Goal: Task Accomplishment & Management: Manage account settings

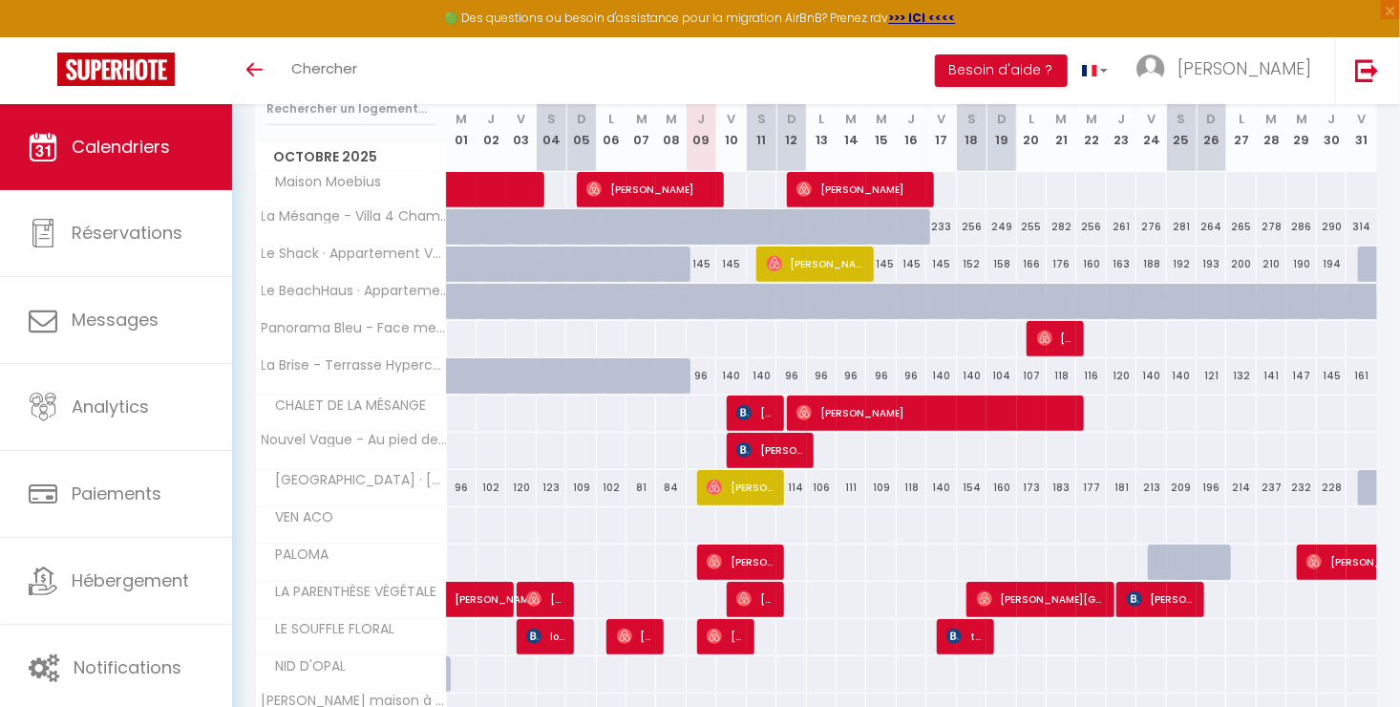
scroll to position [263, 0]
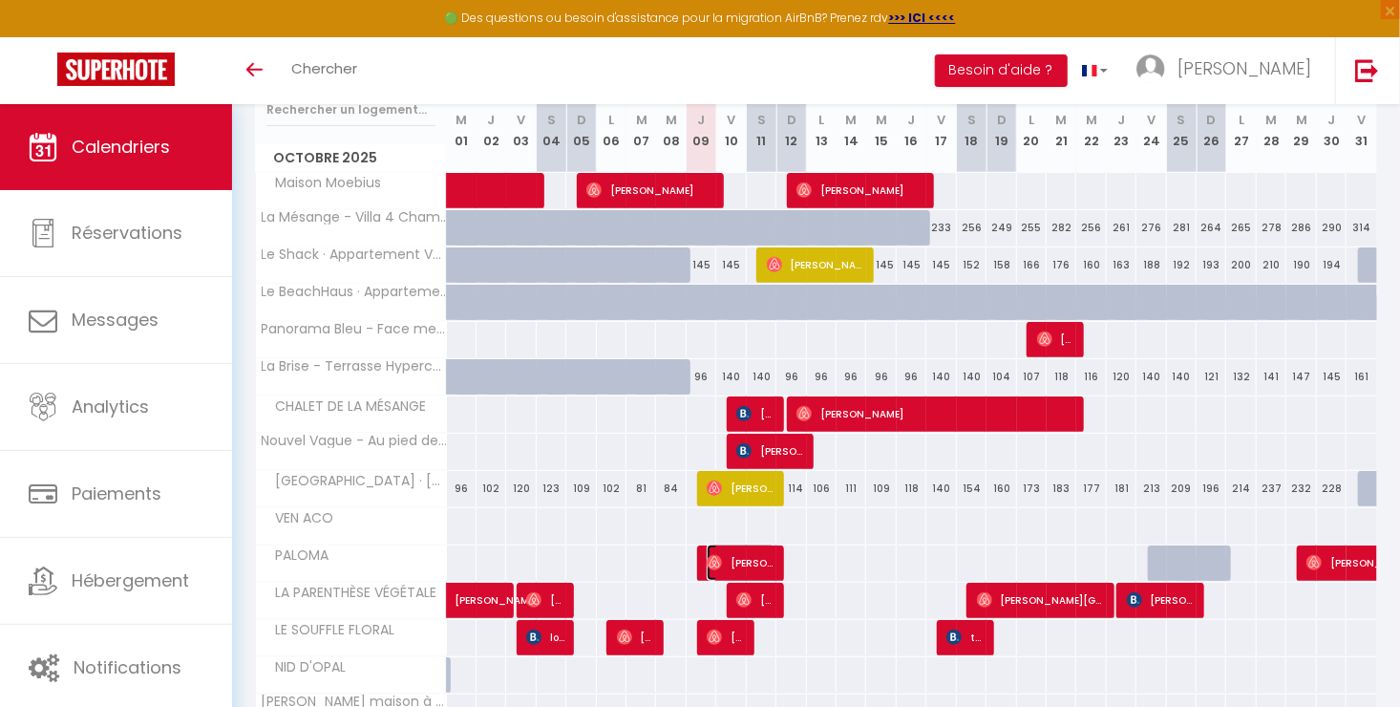
click at [723, 558] on span "[PERSON_NAME]" at bounding box center [741, 562] width 69 height 36
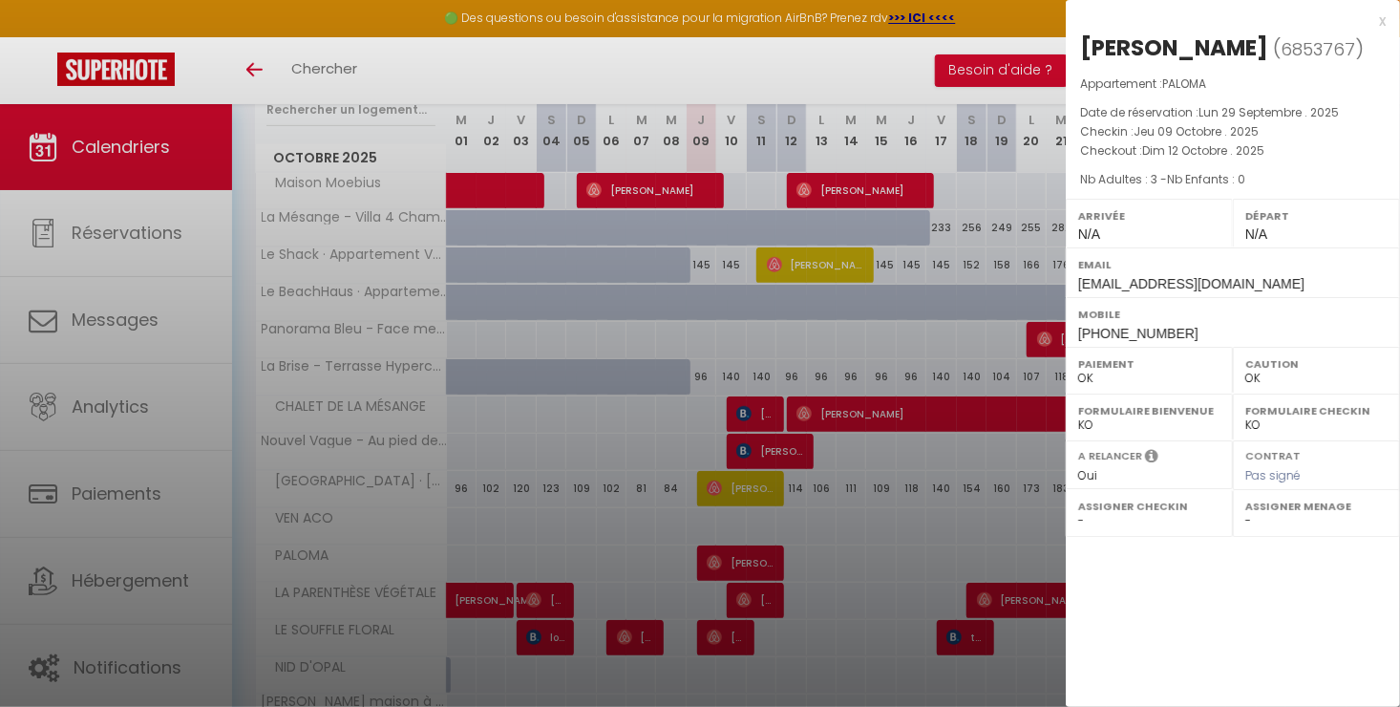
click at [723, 558] on div at bounding box center [700, 353] width 1400 height 707
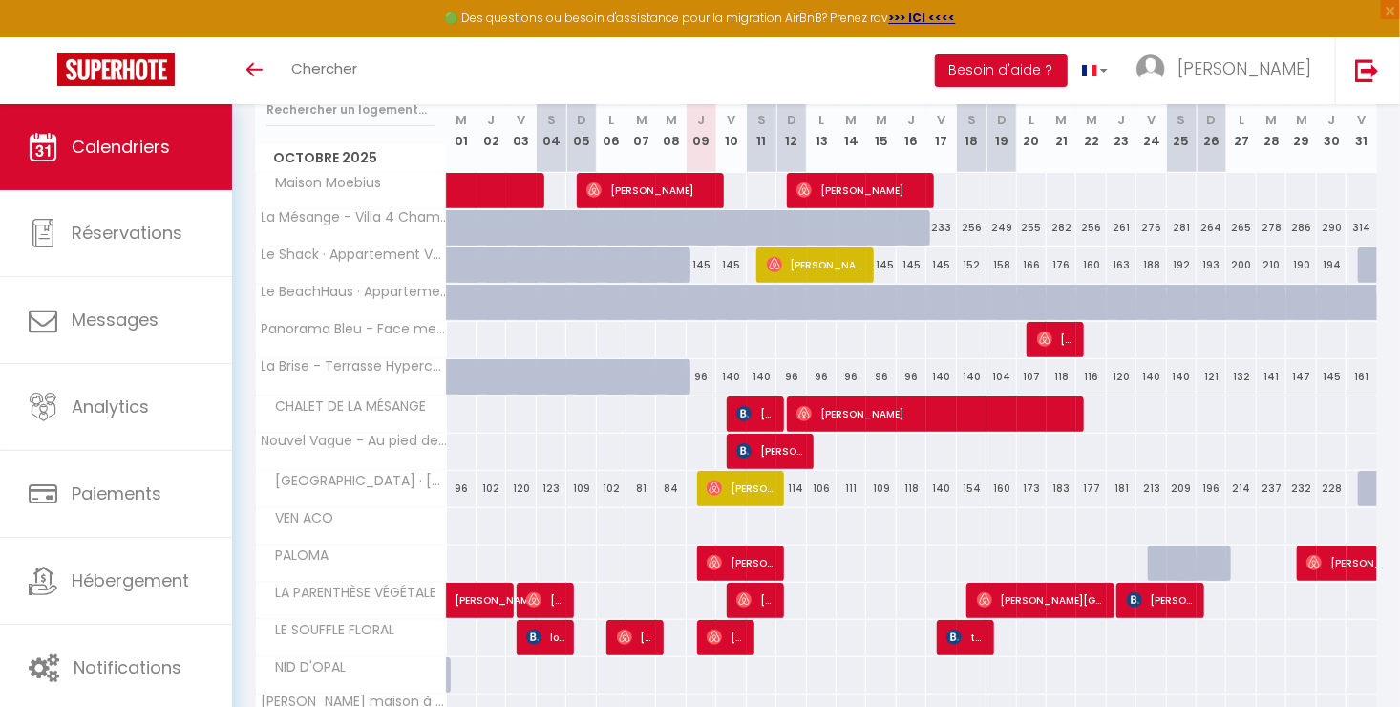
scroll to position [295, 0]
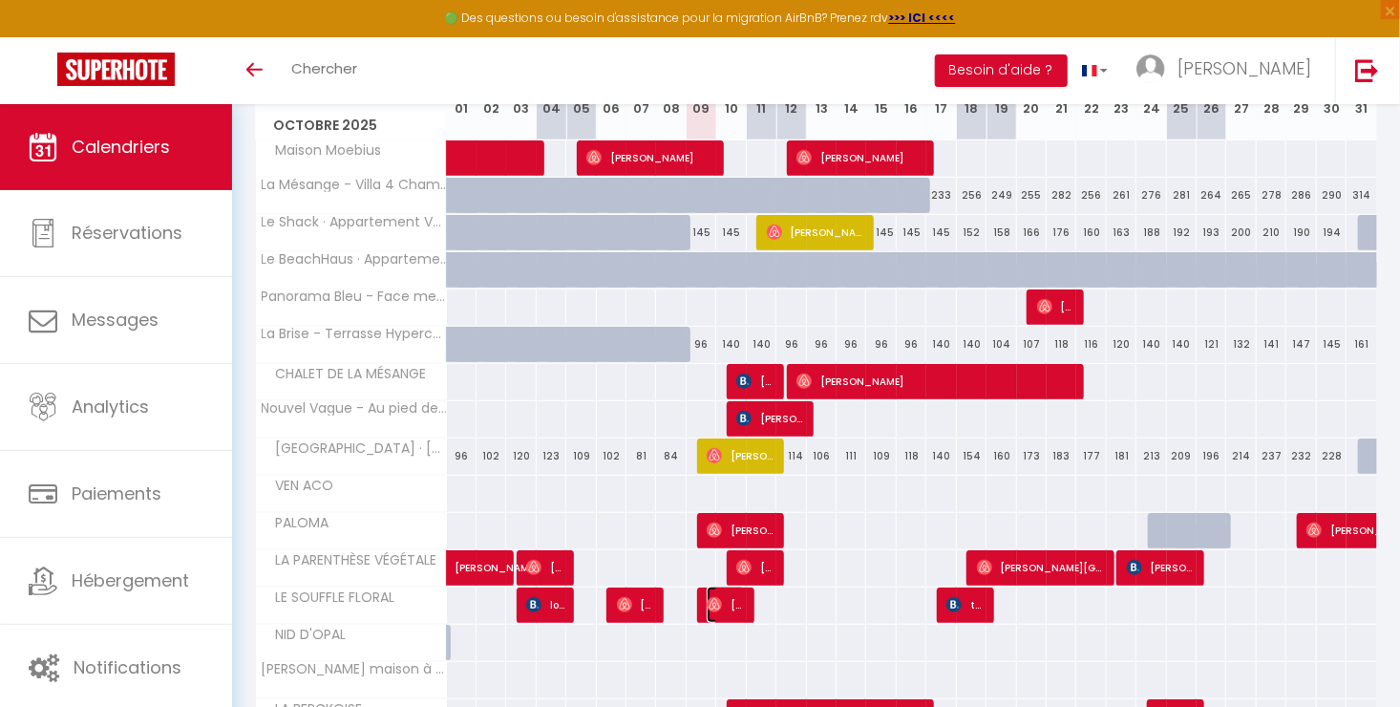
click at [730, 600] on span "[PERSON_NAME]" at bounding box center [726, 604] width 39 height 36
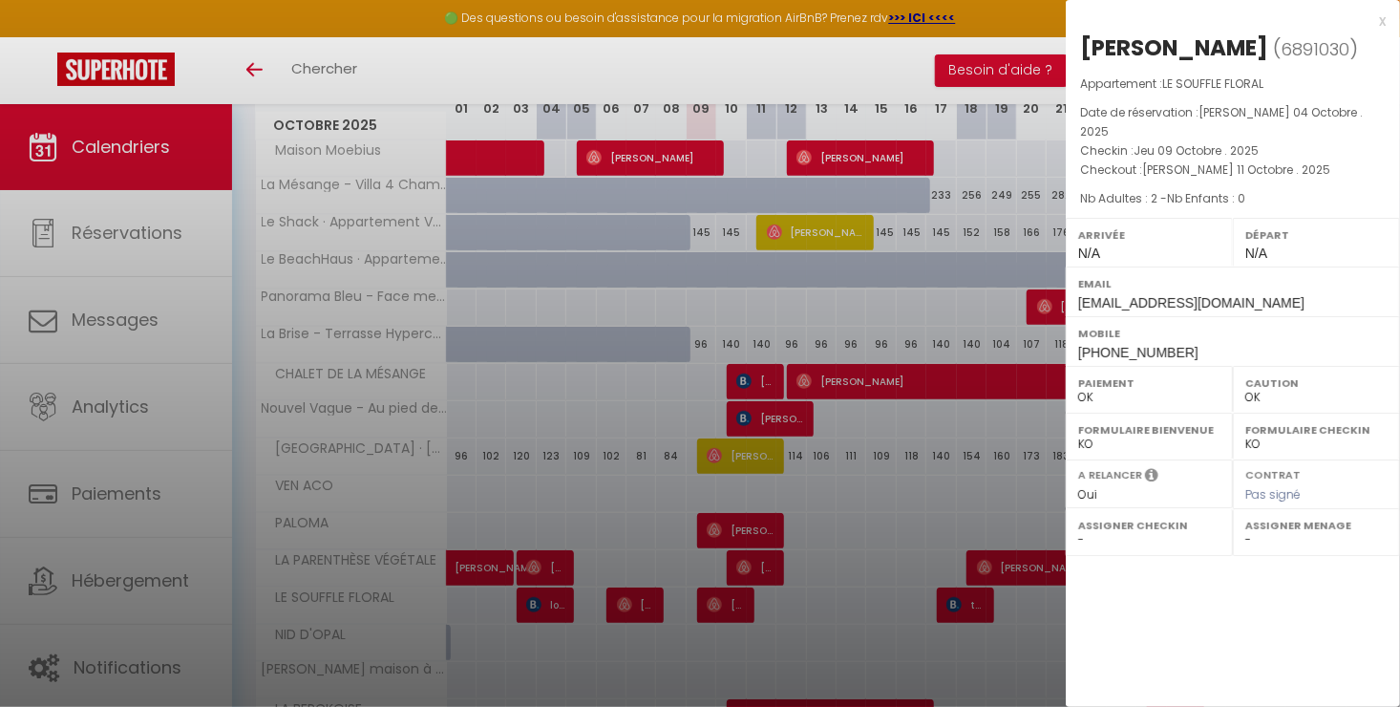
click at [730, 600] on div at bounding box center [700, 353] width 1400 height 707
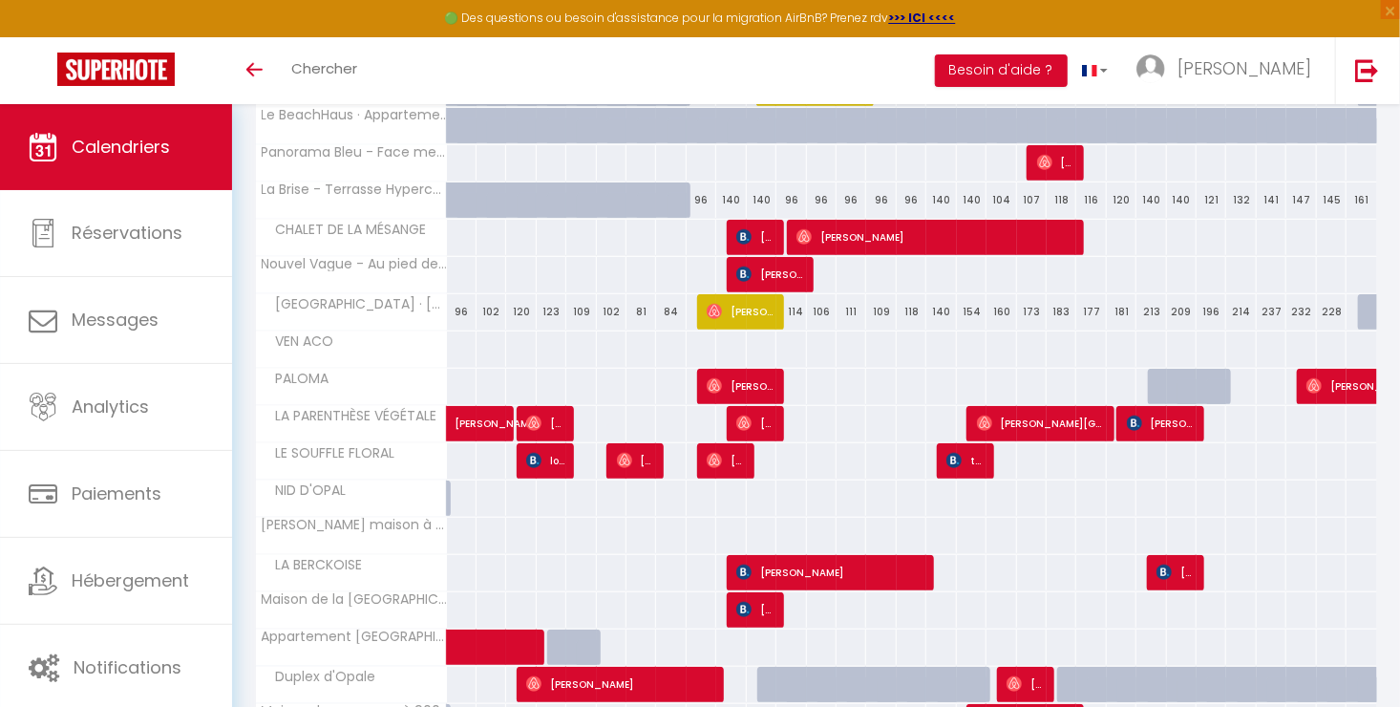
scroll to position [439, 0]
click at [771, 607] on span "[PERSON_NAME]" at bounding box center [755, 609] width 39 height 36
select select "KO"
select select "15998"
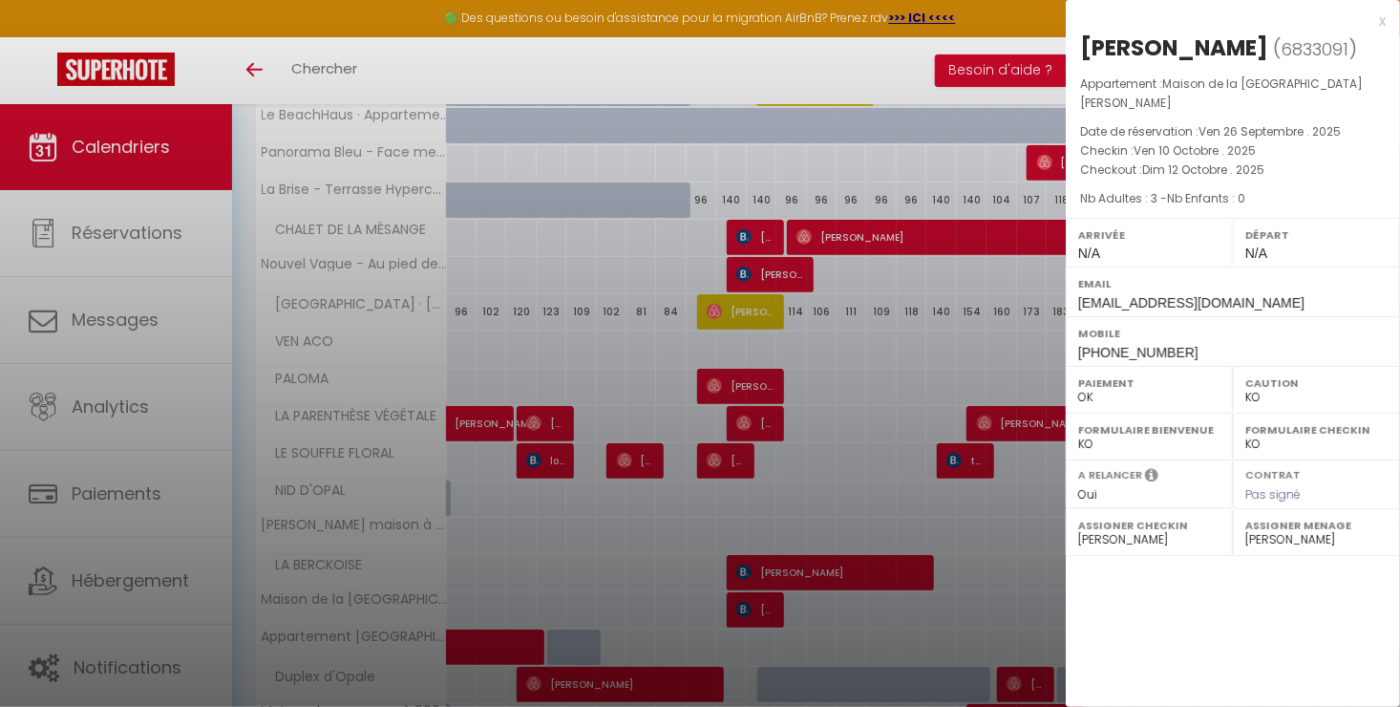
click at [771, 607] on div at bounding box center [700, 353] width 1400 height 707
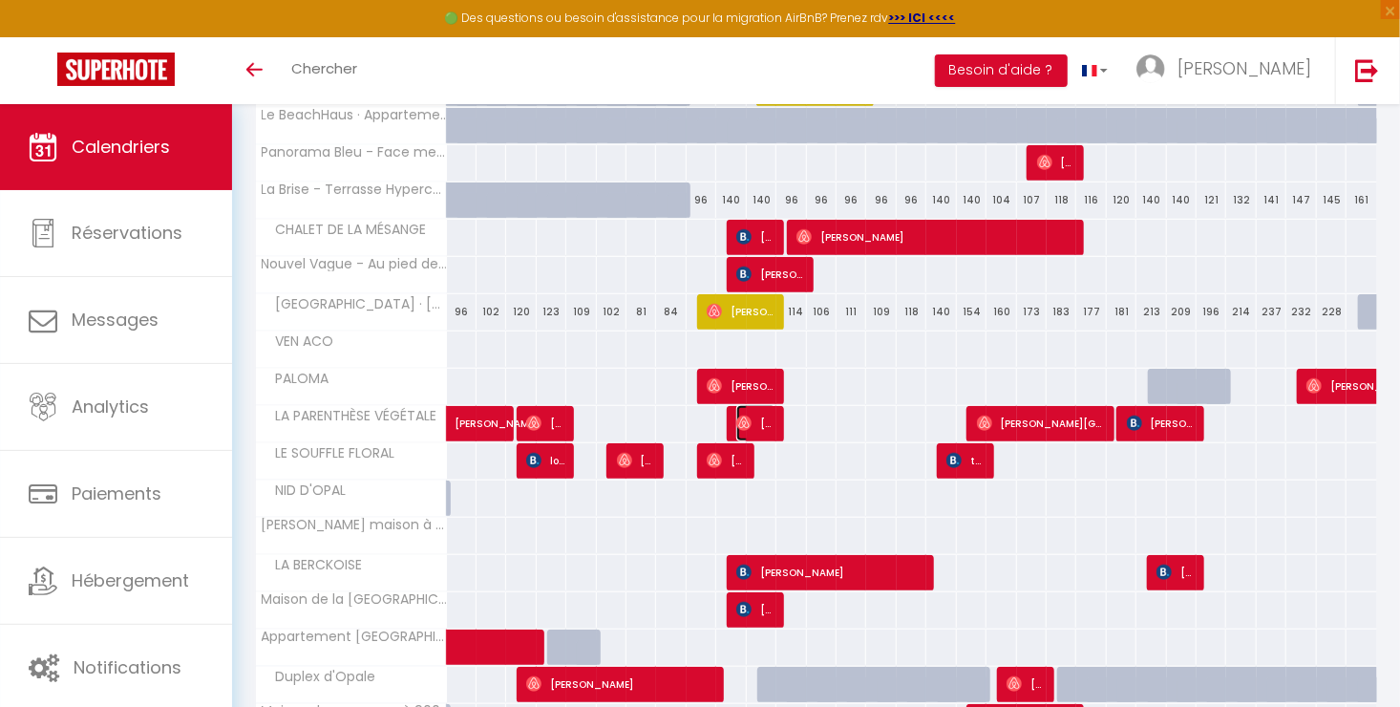
click at [774, 424] on span "[PERSON_NAME]" at bounding box center [755, 423] width 39 height 36
select select "OK"
select select
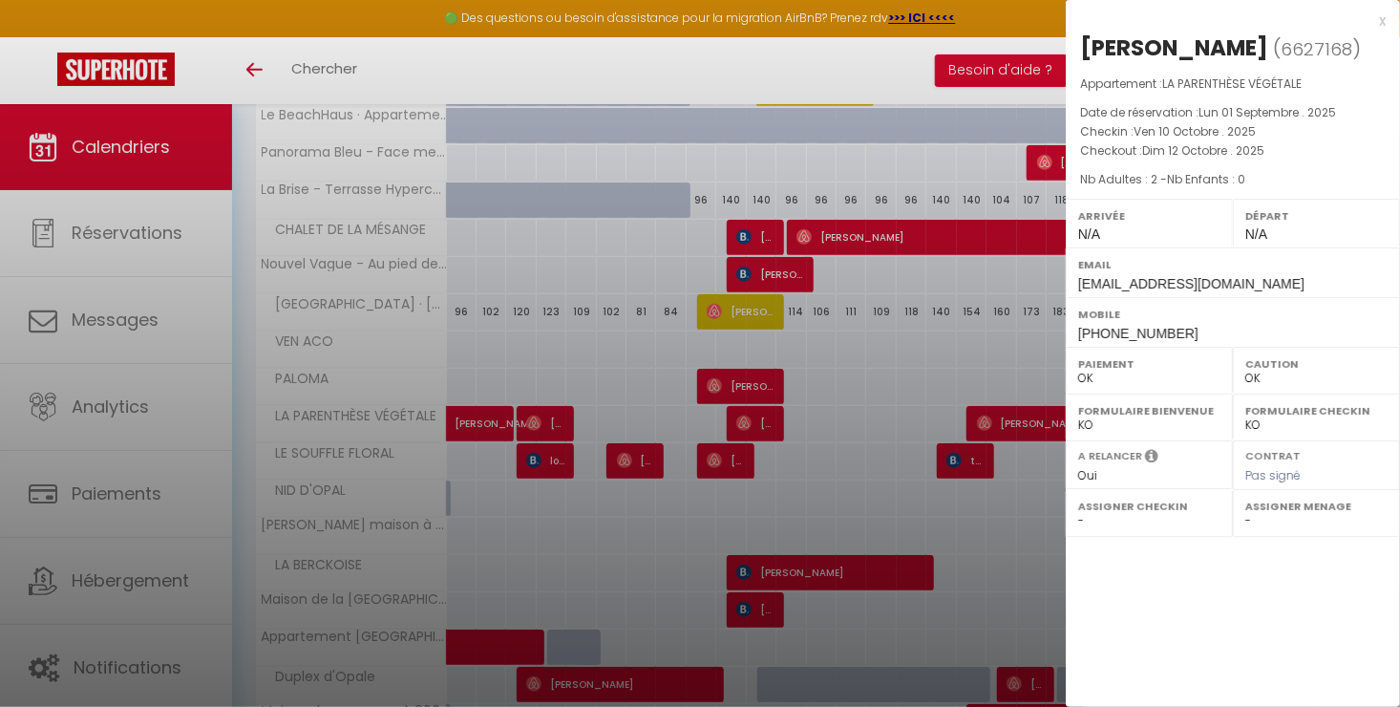
click at [774, 424] on div at bounding box center [700, 353] width 1400 height 707
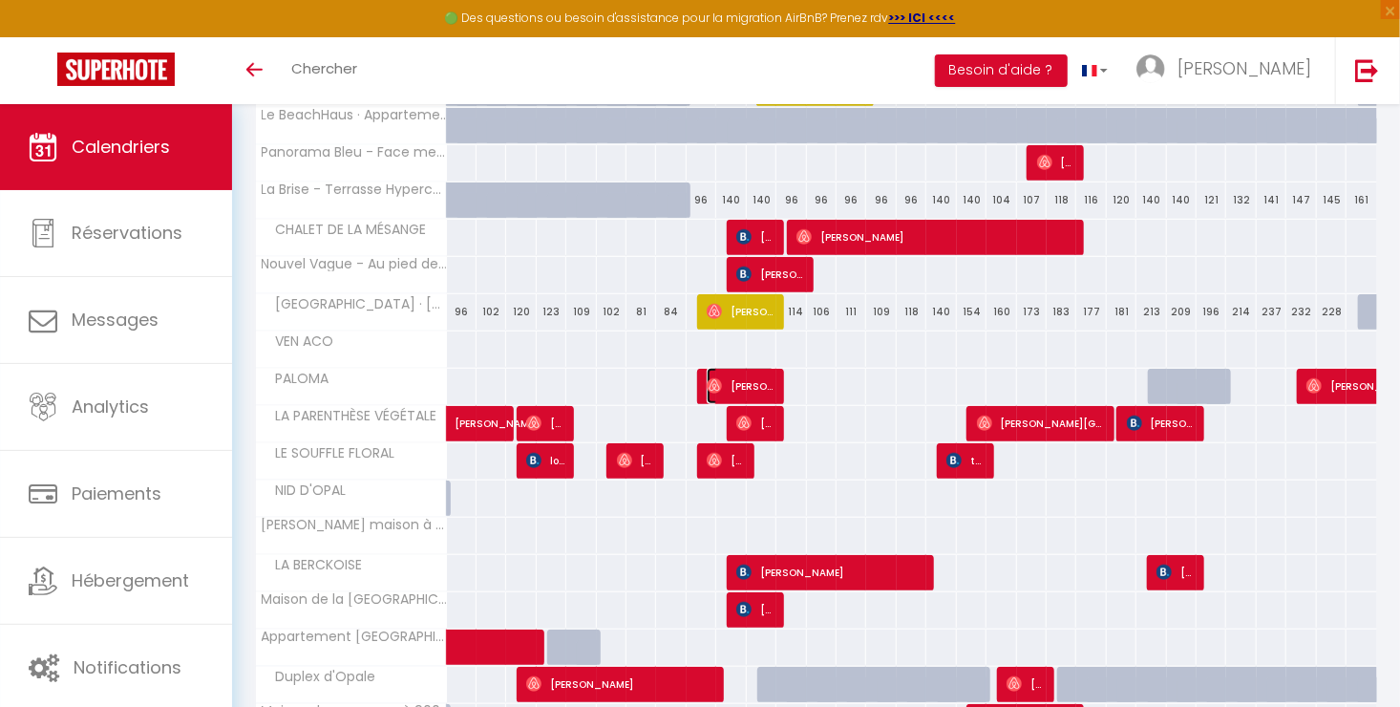
click at [770, 374] on span "[PERSON_NAME]" at bounding box center [741, 386] width 69 height 36
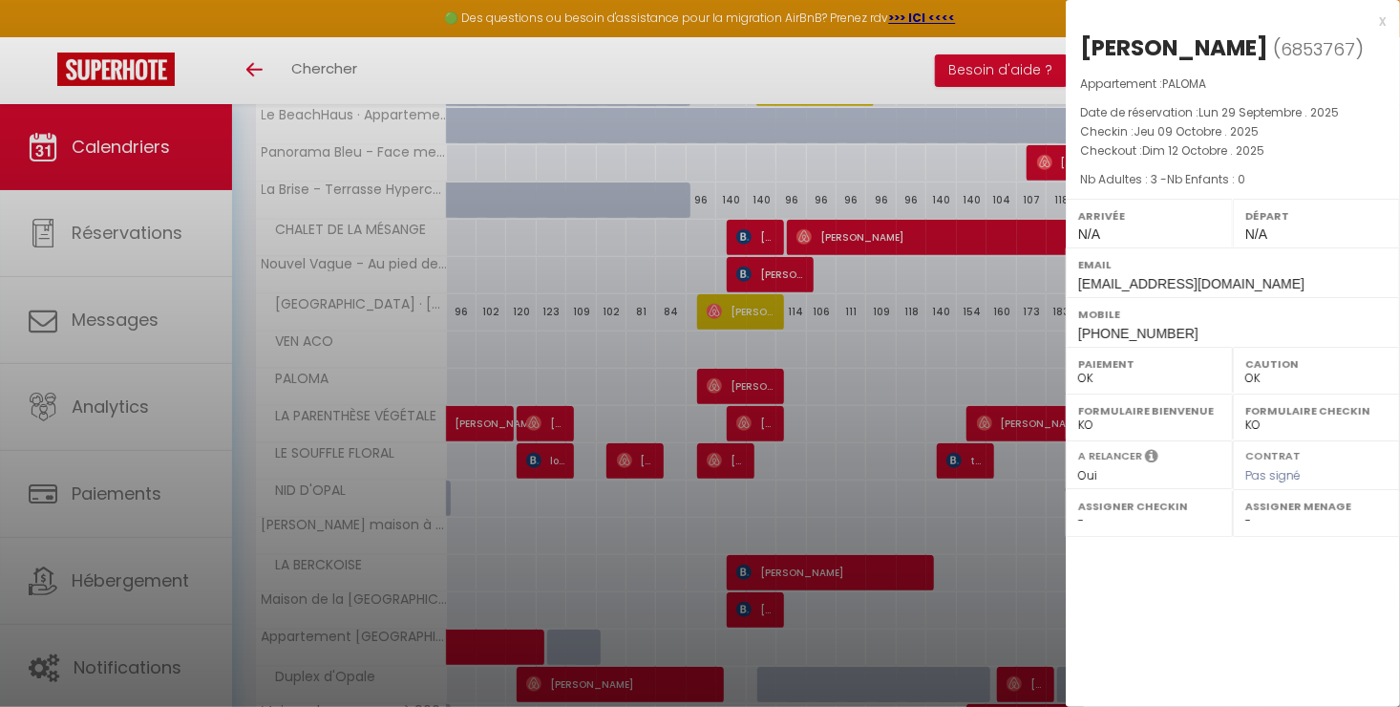
click at [770, 374] on div at bounding box center [700, 353] width 1400 height 707
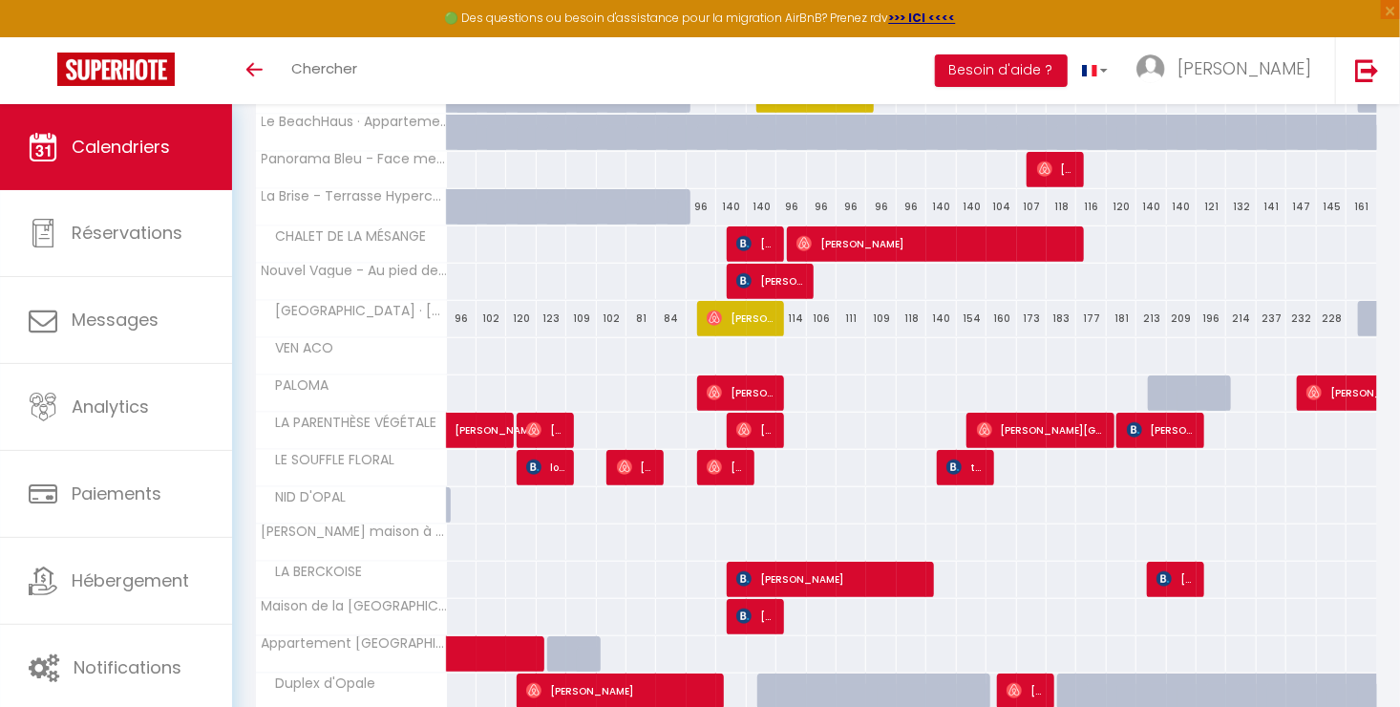
scroll to position [432, 0]
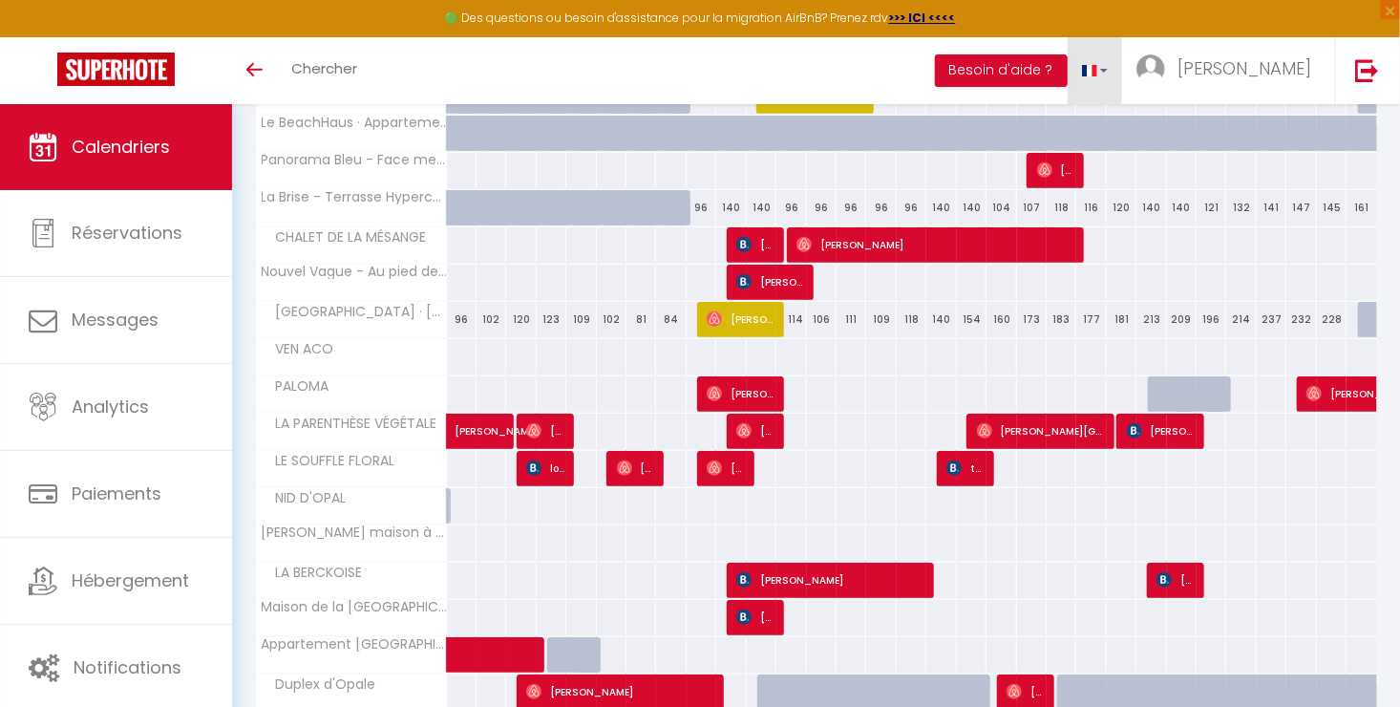
click at [1123, 82] on link at bounding box center [1094, 70] width 55 height 67
click at [897, 61] on div "Toggle menubar Chercher BUTTON Besoin d'aide ? [PERSON_NAME] Paramètres" at bounding box center [761, 70] width 1247 height 67
click at [1368, 76] on img at bounding box center [1367, 70] width 24 height 24
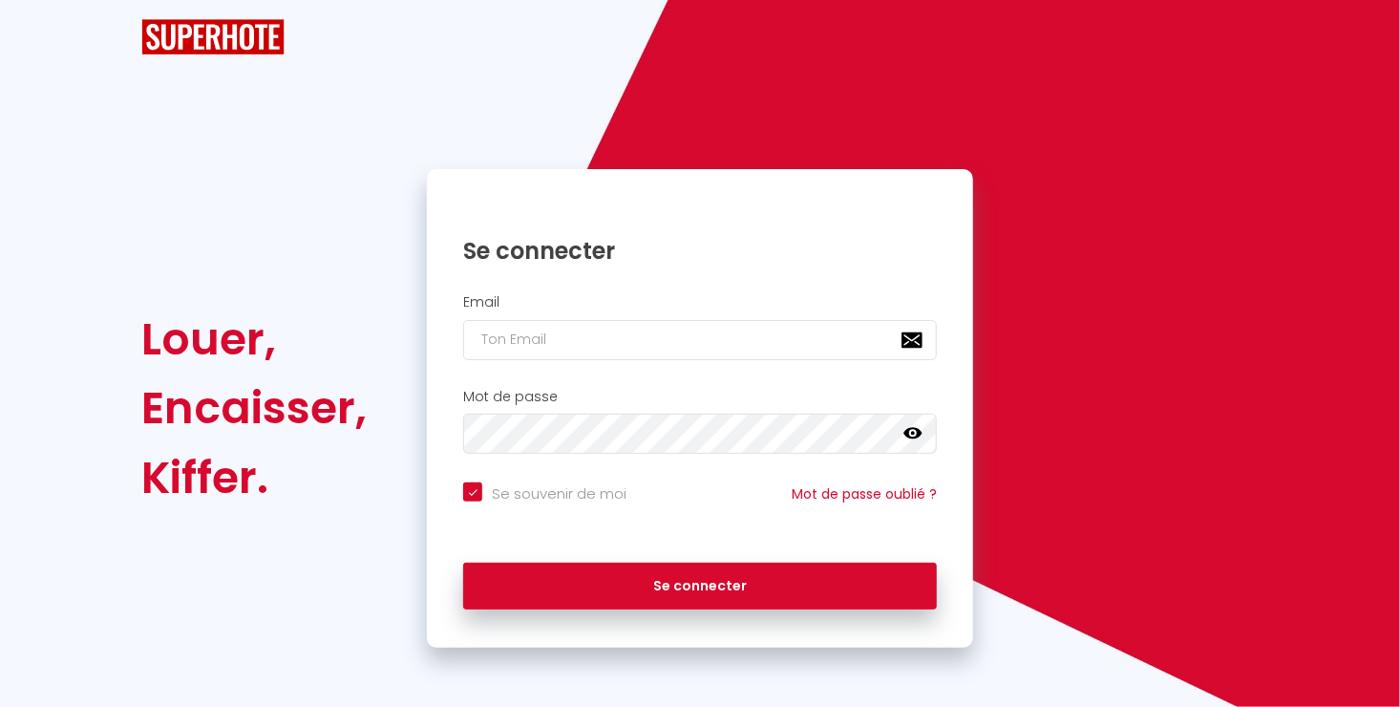
checkbox input "true"
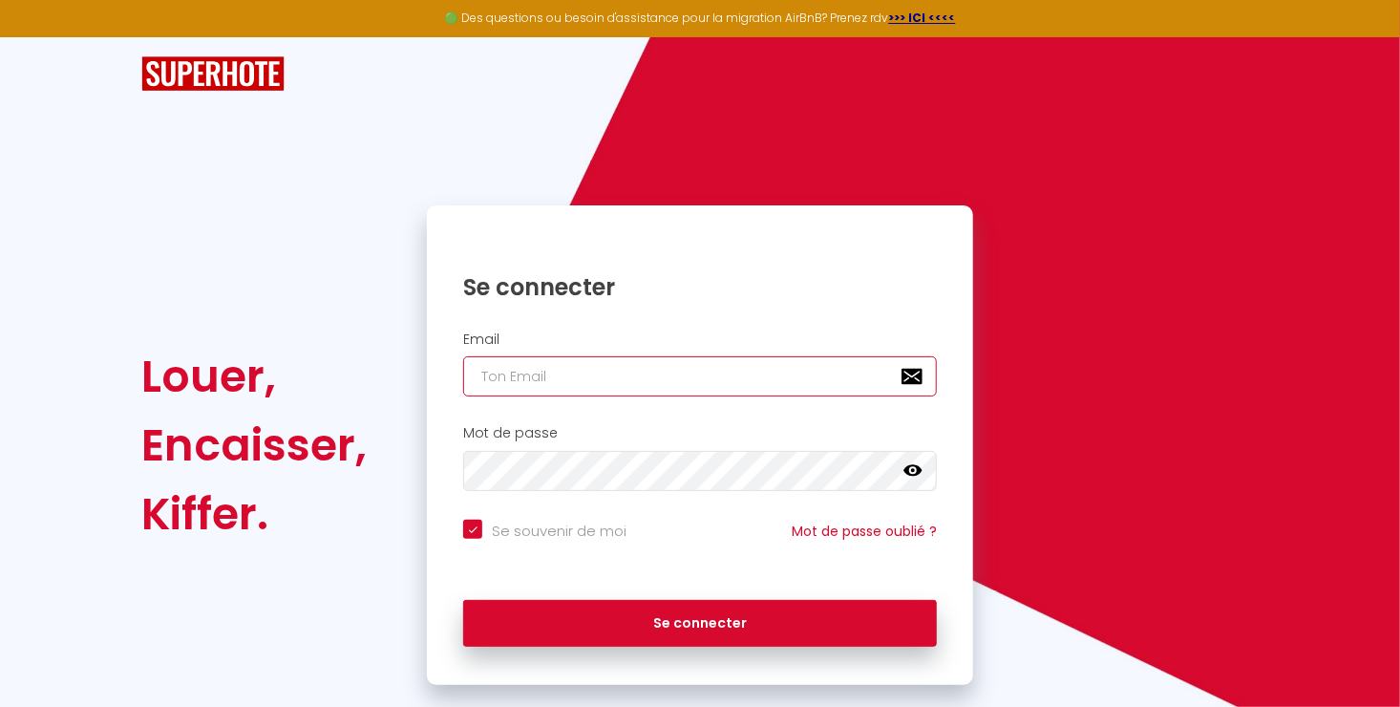
type input "[EMAIL_ADDRESS][DOMAIN_NAME]"
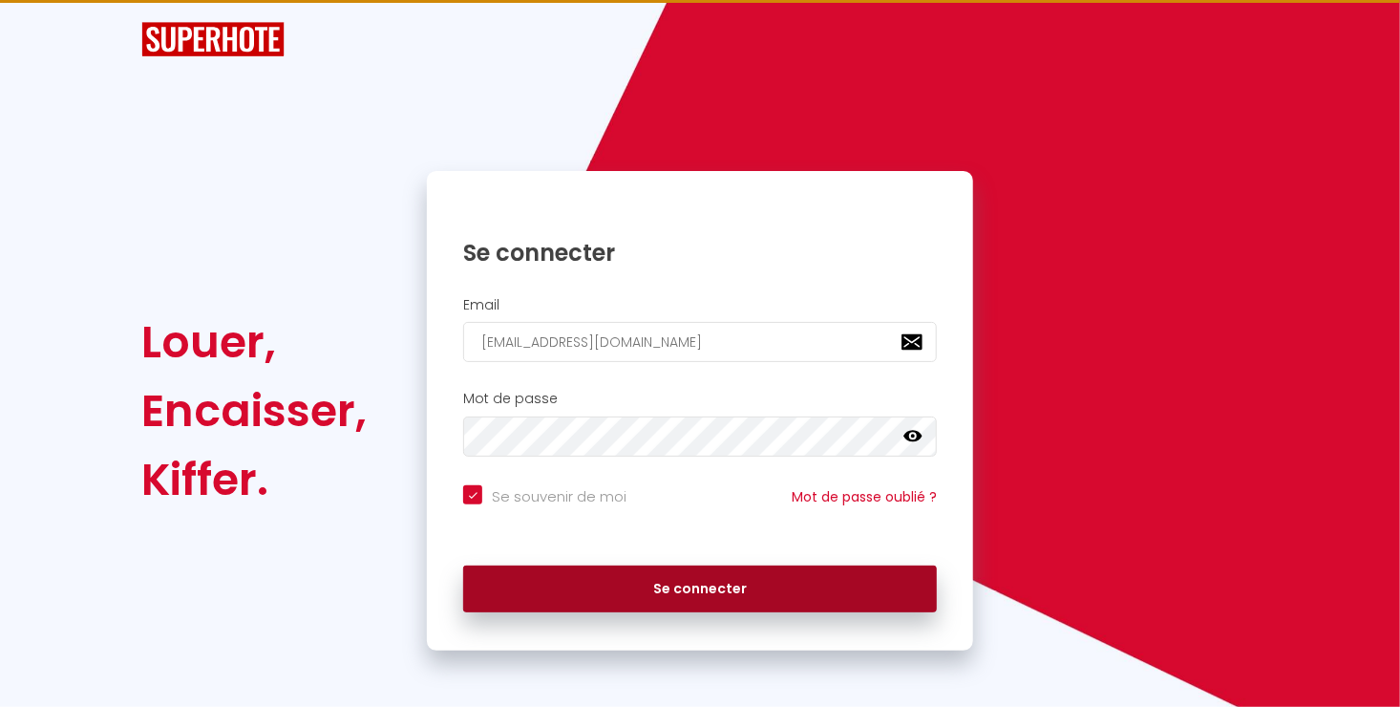
click at [681, 589] on button "Se connecter" at bounding box center [700, 589] width 474 height 48
checkbox input "true"
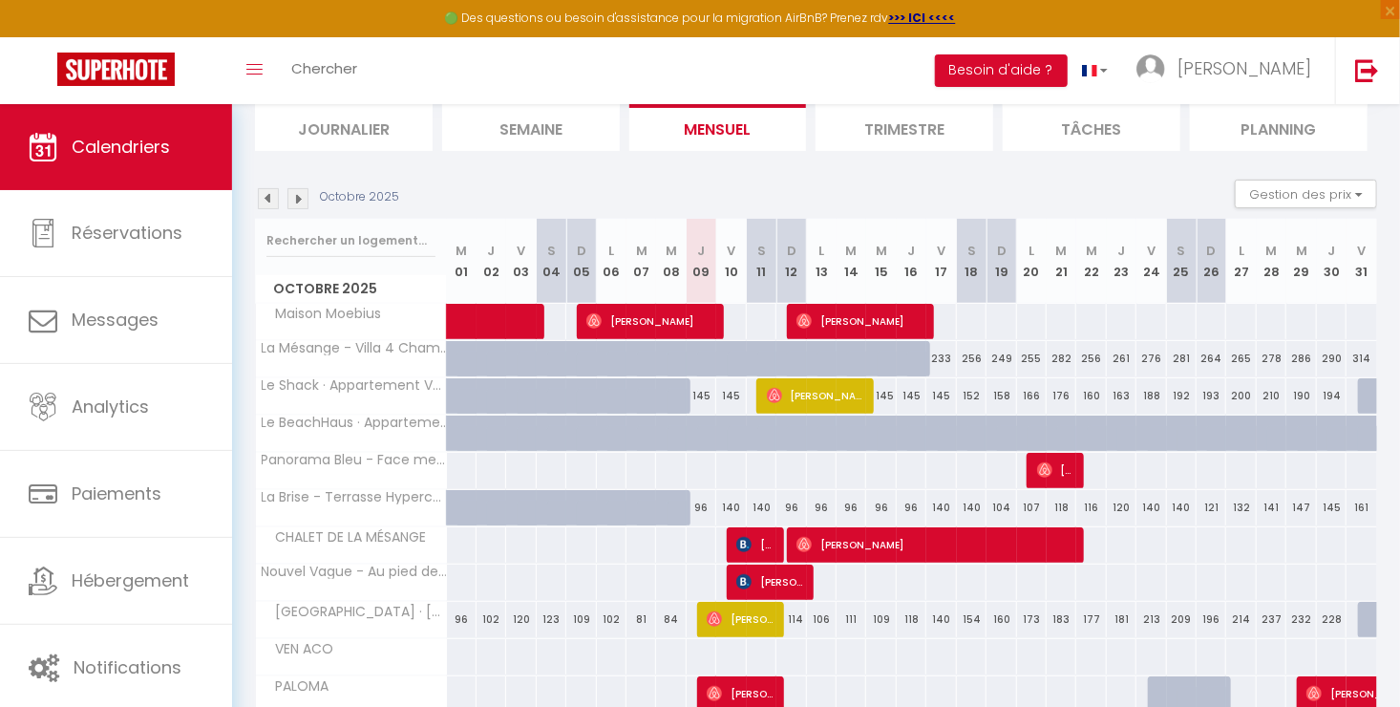
scroll to position [133, 0]
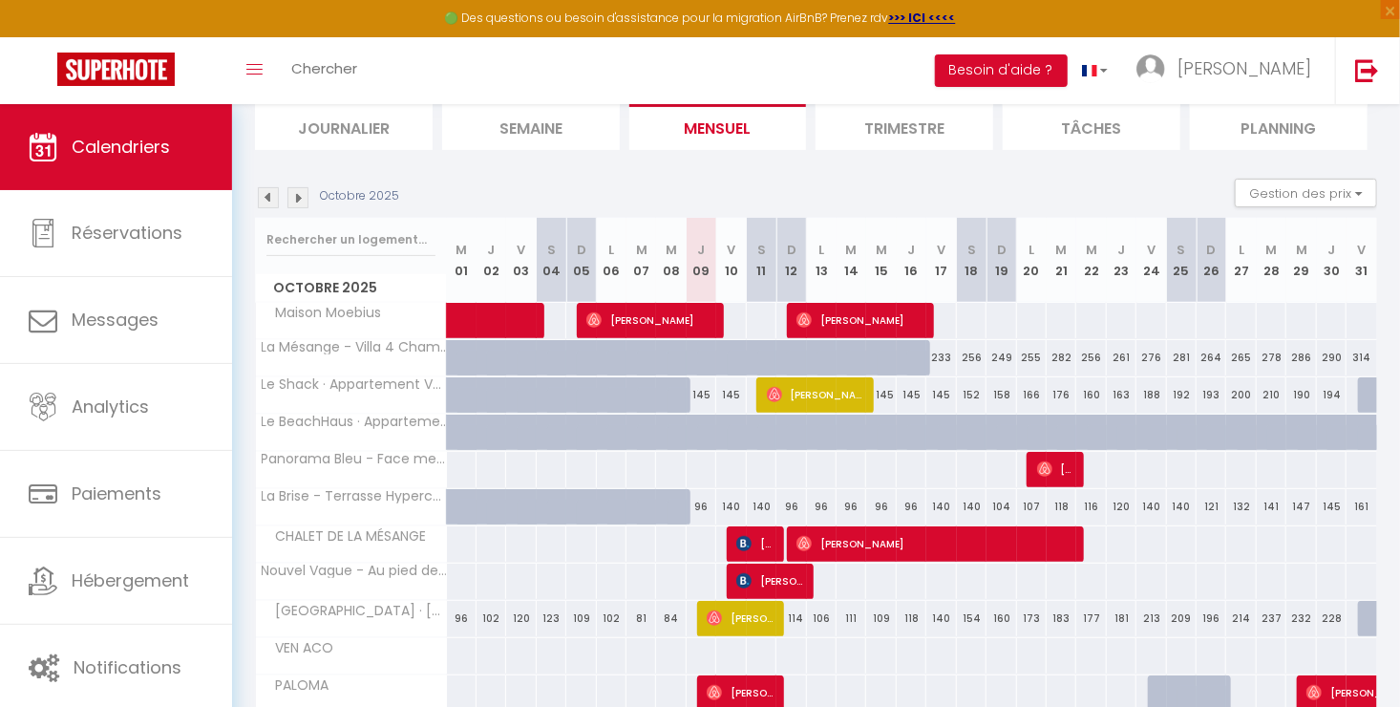
click at [681, 589] on div "100" at bounding box center [670, 580] width 31 height 35
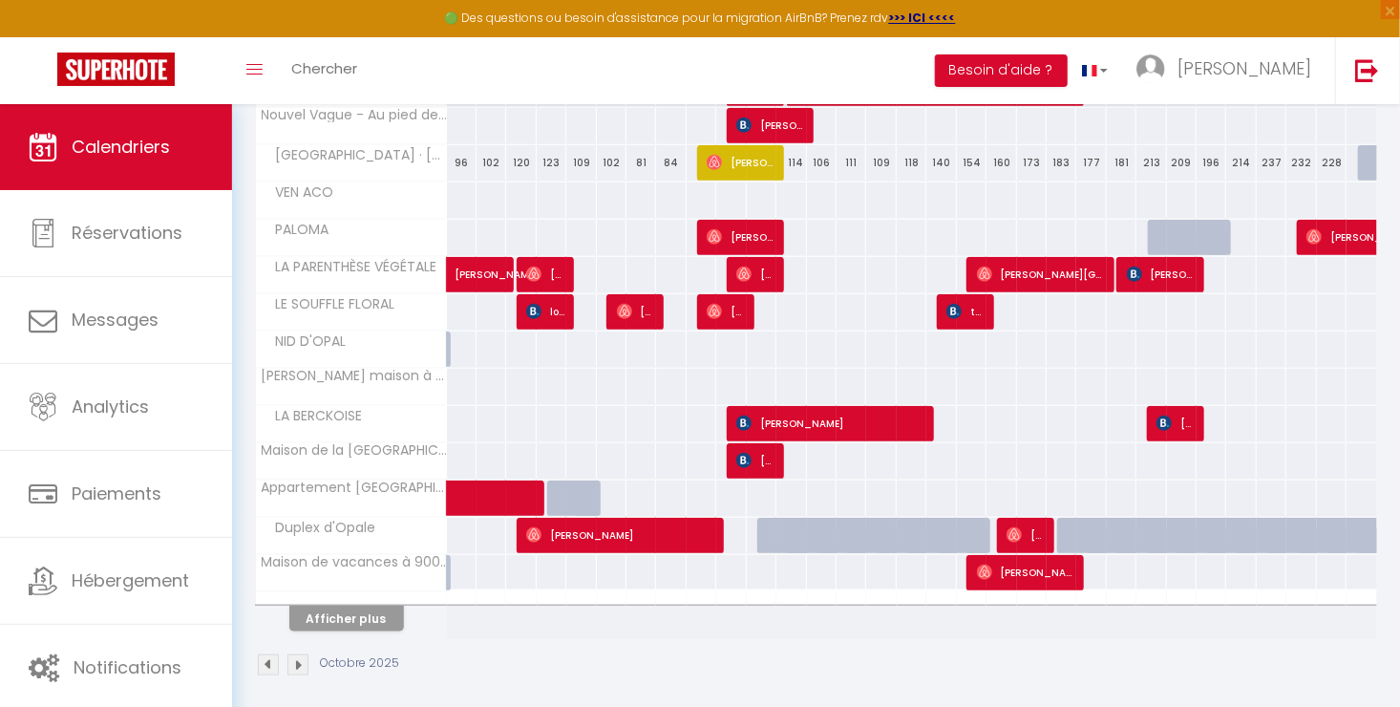
scroll to position [593, 0]
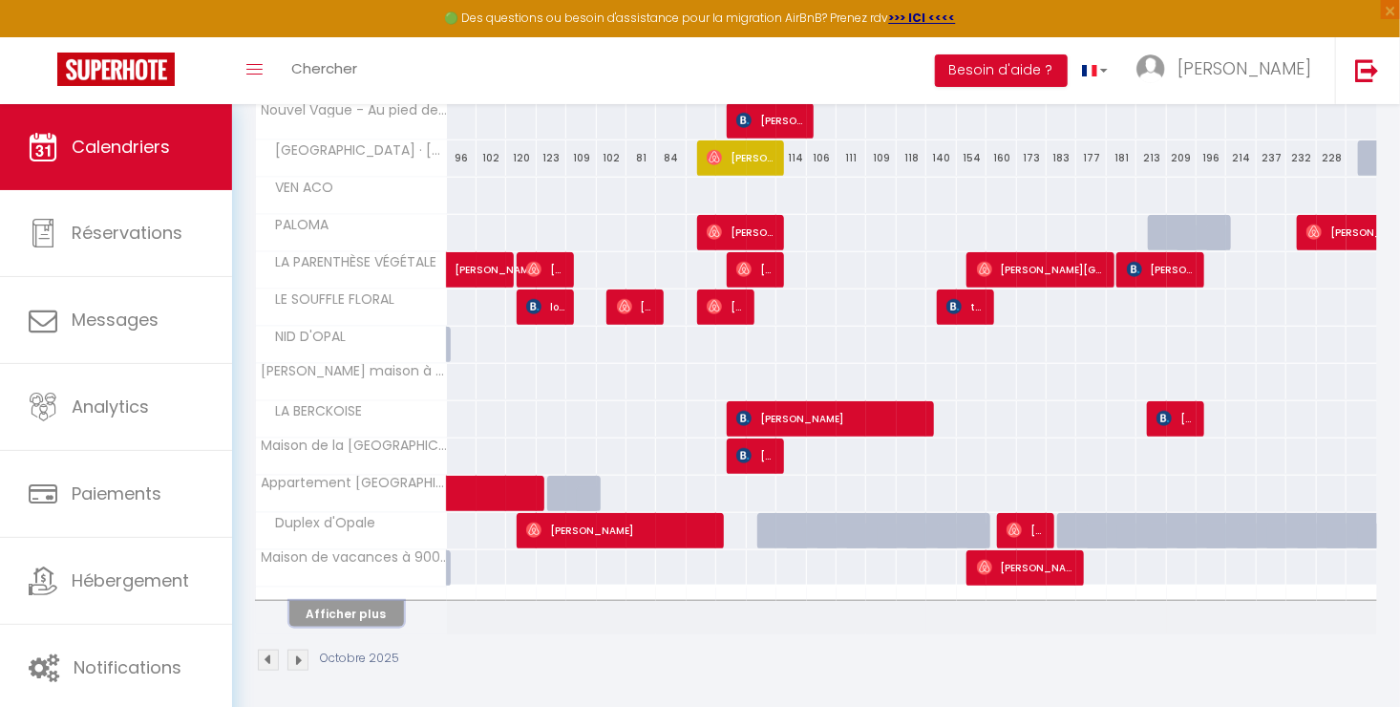
click at [362, 616] on button "Afficher plus" at bounding box center [346, 614] width 115 height 26
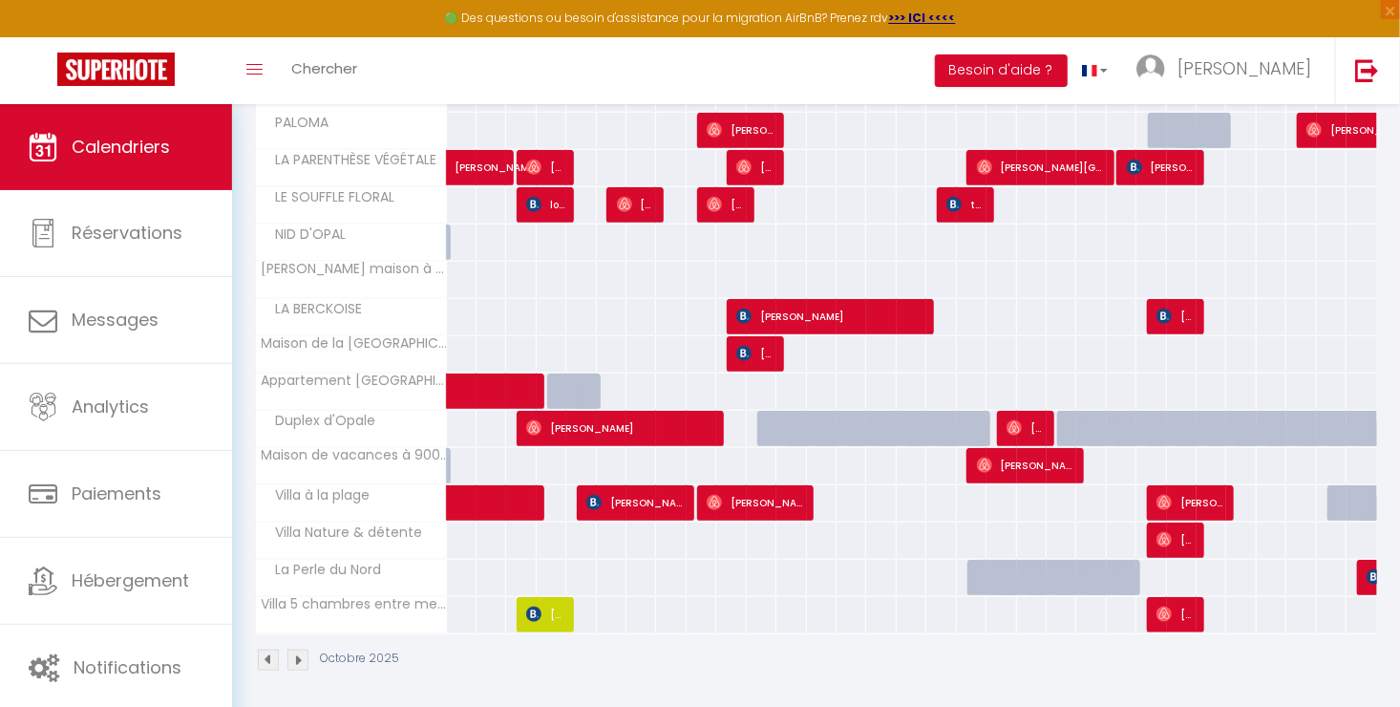
scroll to position [686, 0]
